Goal: Find specific page/section: Find specific page/section

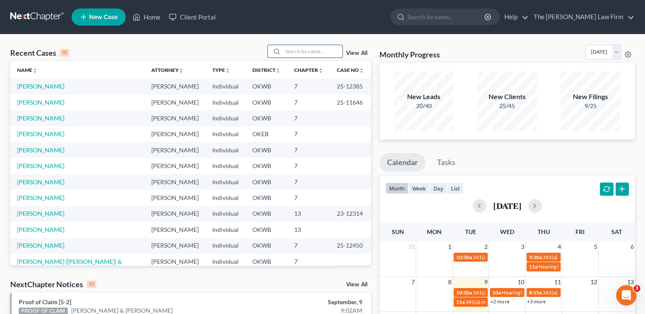
click at [307, 53] on input "search" at bounding box center [312, 51] width 60 height 12
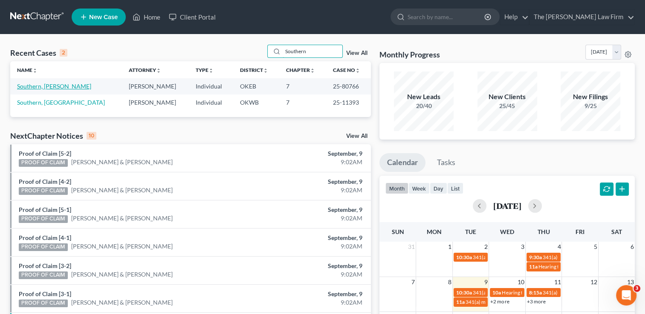
type input "Southern"
click at [58, 86] on link "Southern, [PERSON_NAME]" at bounding box center [54, 86] width 74 height 7
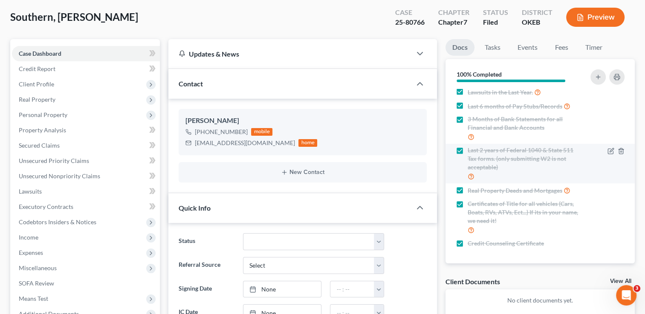
scroll to position [39, 0]
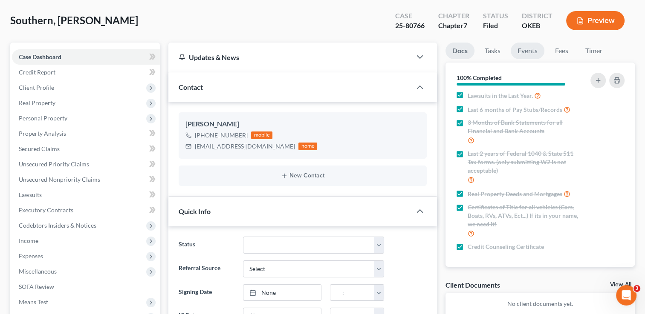
click at [527, 54] on link "Events" at bounding box center [527, 51] width 34 height 17
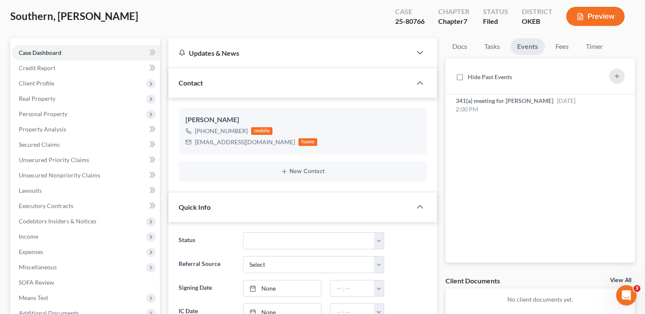
scroll to position [0, 0]
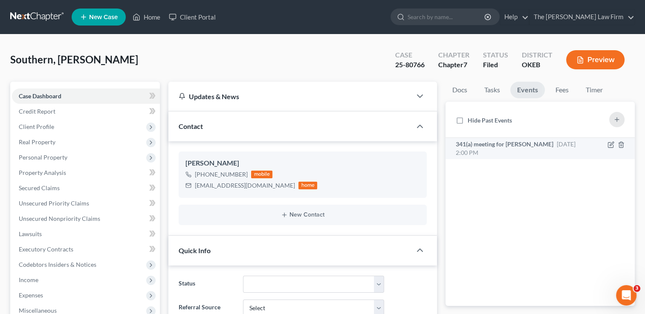
click at [561, 146] on span "[DATE] 2:00 PM" at bounding box center [515, 149] width 120 height 16
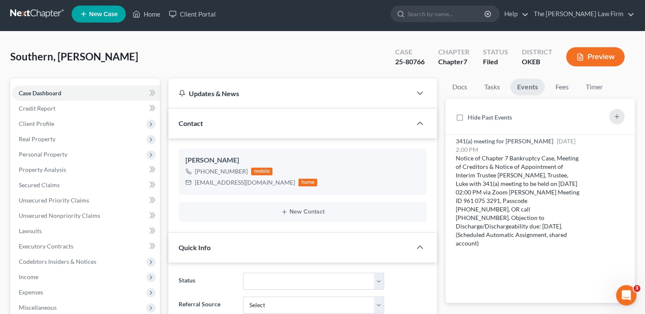
scroll to position [6, 0]
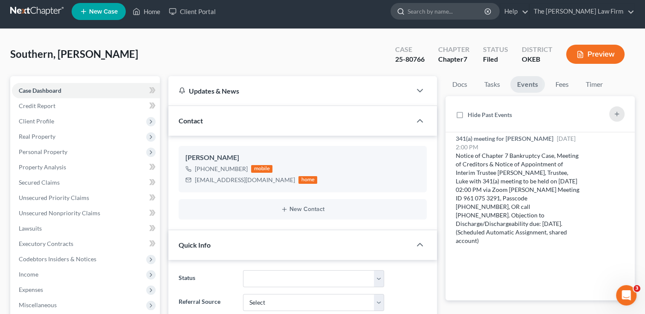
click at [466, 13] on input "search" at bounding box center [446, 11] width 78 height 16
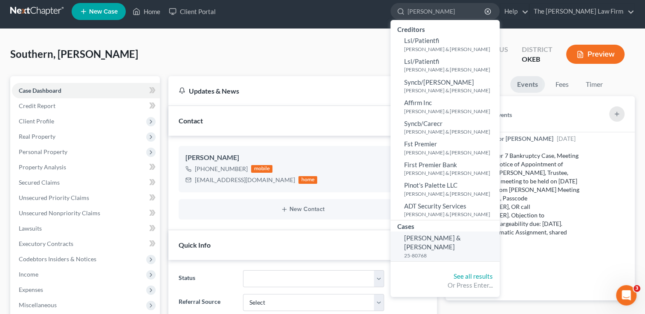
type input "[PERSON_NAME]"
click at [460, 238] on span "[PERSON_NAME] & [PERSON_NAME]" at bounding box center [432, 242] width 57 height 17
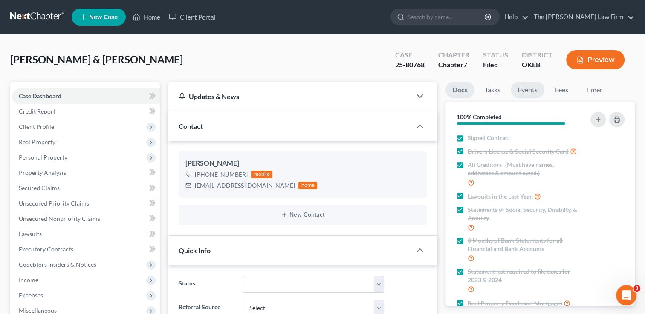
click at [538, 93] on link "Events" at bounding box center [527, 90] width 34 height 17
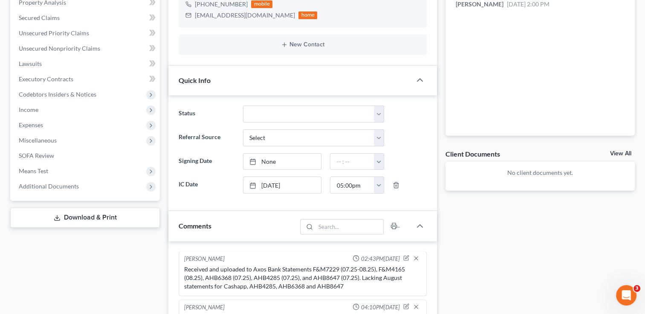
scroll to position [213, 0]
